Goal: Information Seeking & Learning: Check status

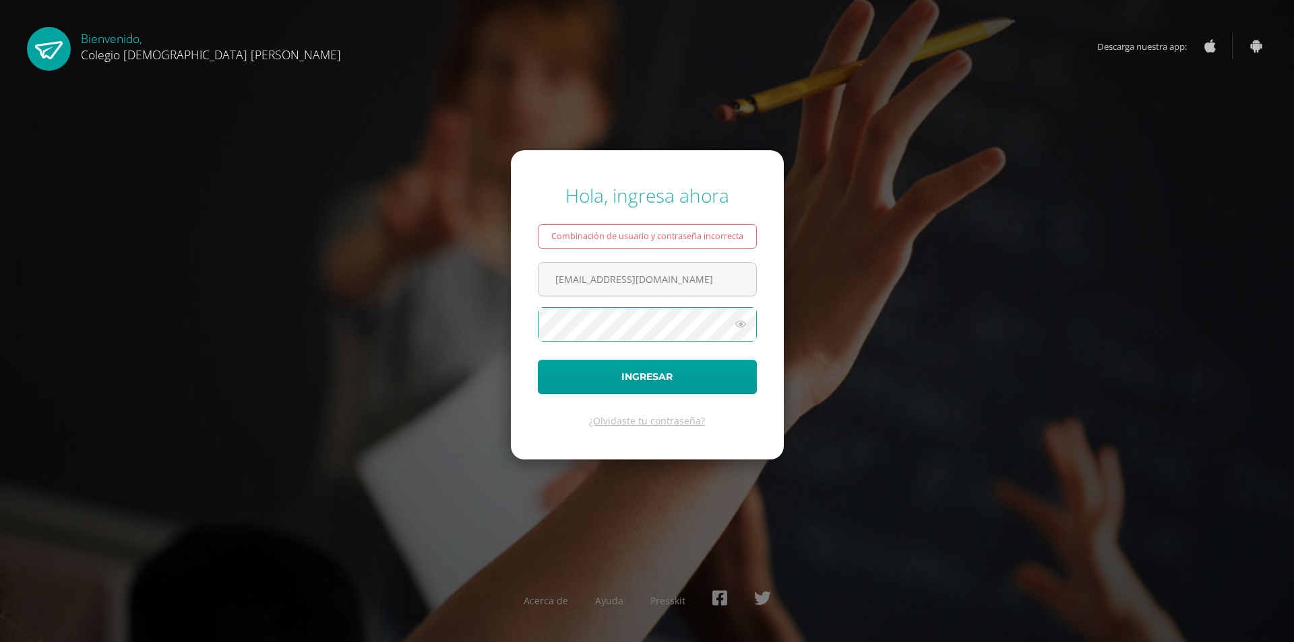
click at [905, 274] on div "Hola, ingresa ahora Combinación de usuario y contraseña incorrecta asesoriapeds…" at bounding box center [646, 321] width 869 height 298
click at [652, 375] on button "Ingresar" at bounding box center [647, 377] width 219 height 34
click at [538, 360] on button "Ingresar" at bounding box center [647, 377] width 219 height 34
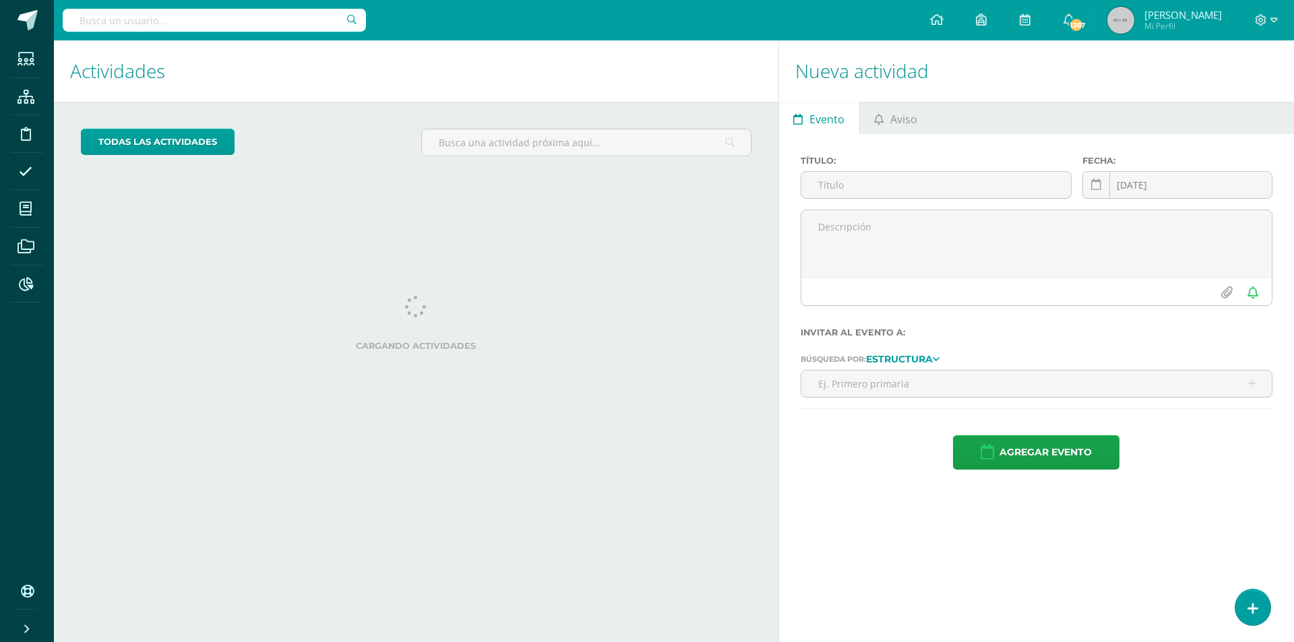
click at [86, 13] on input "text" at bounding box center [214, 20] width 303 height 23
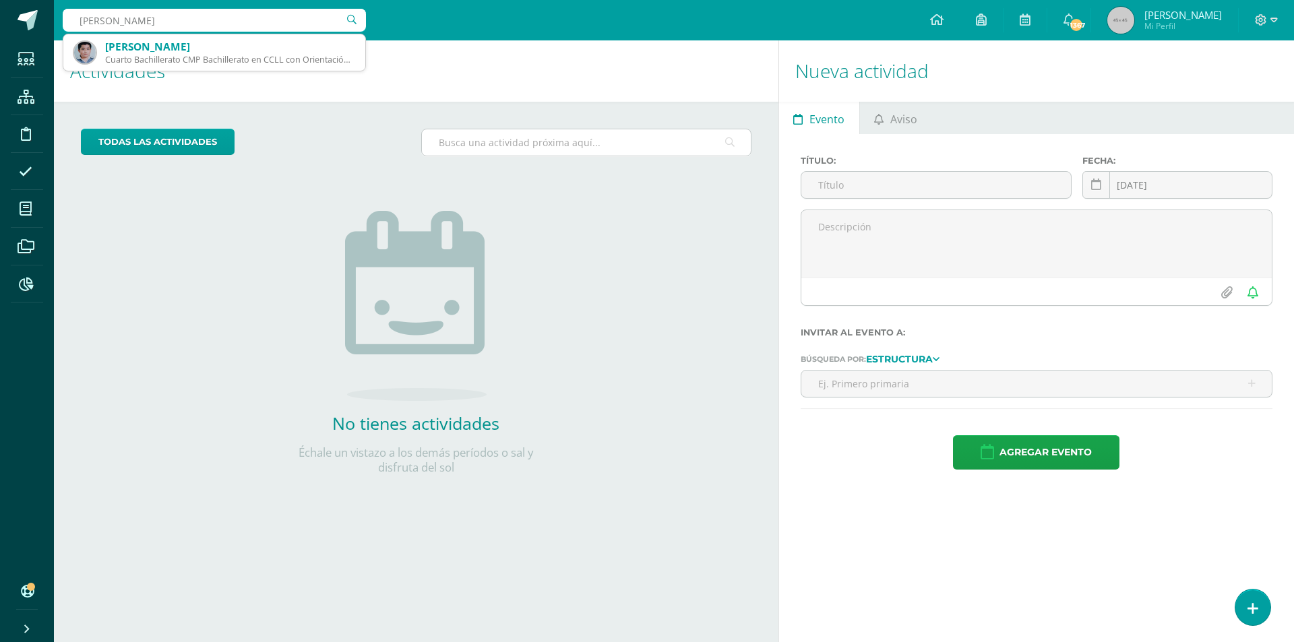
type input "rony alberto lopez gonza"
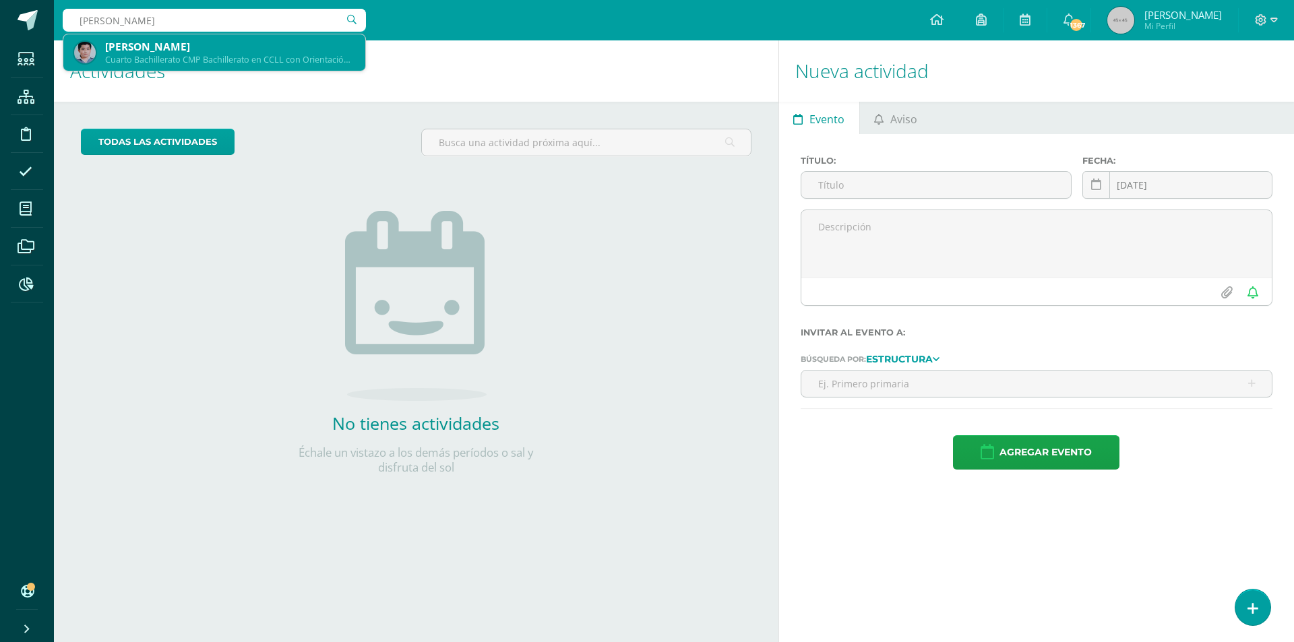
click at [140, 50] on div "[PERSON_NAME]" at bounding box center [229, 47] width 249 height 14
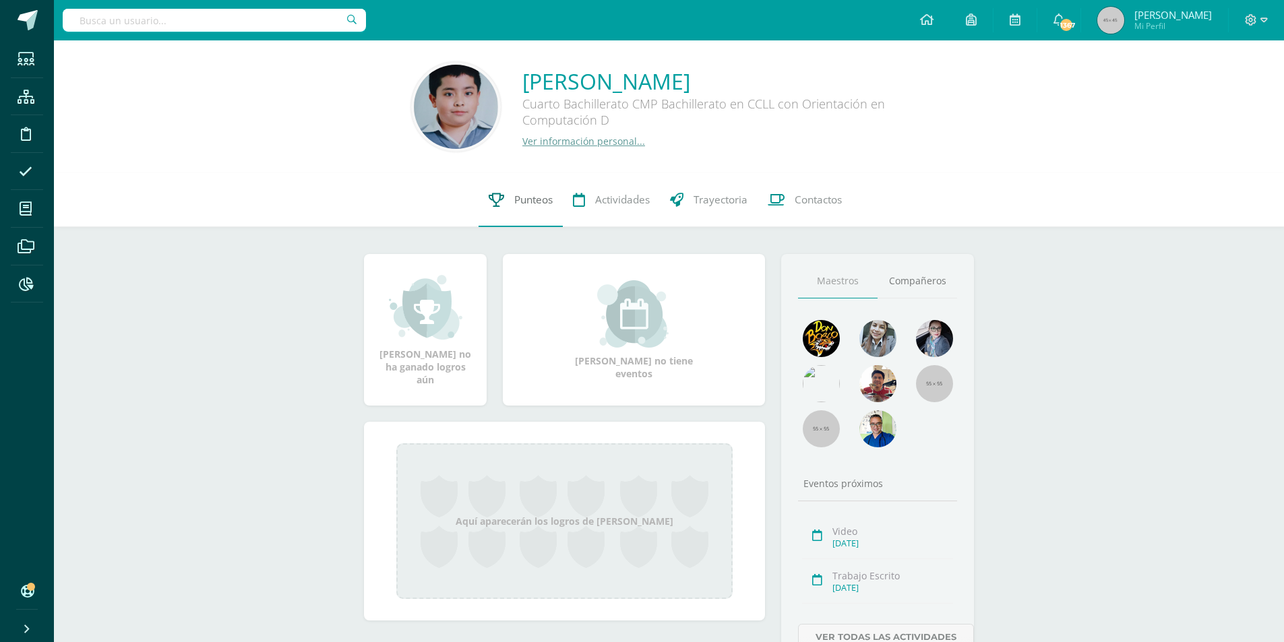
click at [530, 206] on span "Punteos" at bounding box center [533, 200] width 38 height 14
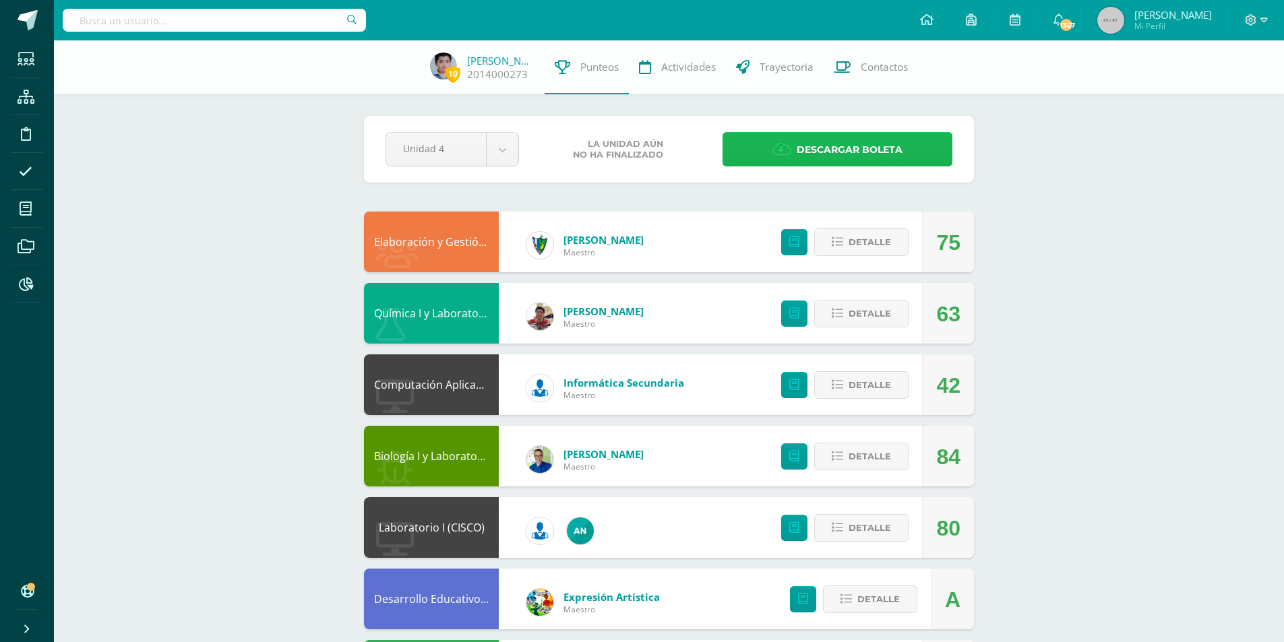
click at [836, 144] on span "Descargar boleta" at bounding box center [850, 149] width 106 height 33
